Goal: Task Accomplishment & Management: Manage account settings

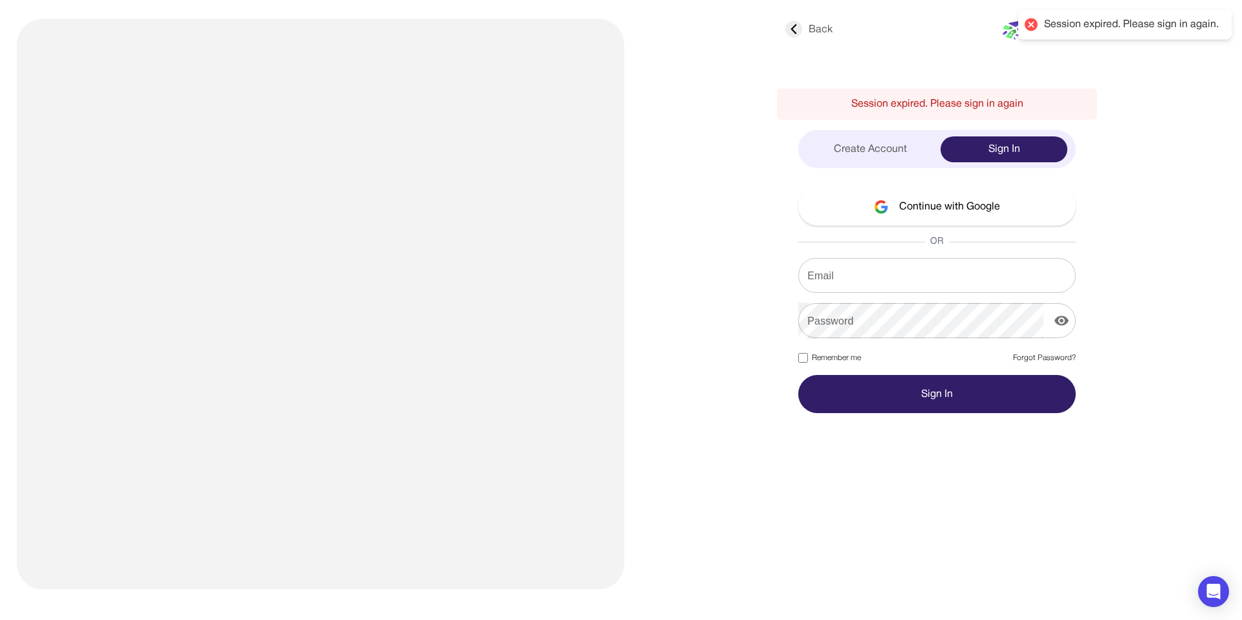
click at [825, 270] on input "Email" at bounding box center [937, 275] width 278 height 36
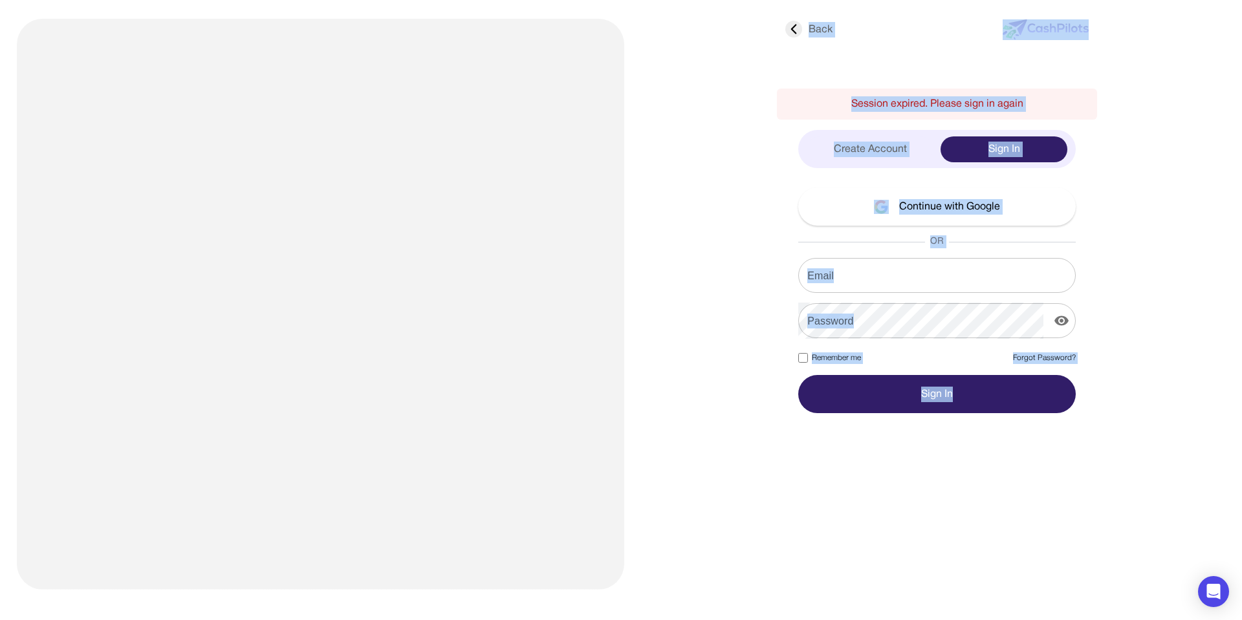
click at [872, 276] on input "Email" at bounding box center [937, 275] width 278 height 36
